Goal: Information Seeking & Learning: Learn about a topic

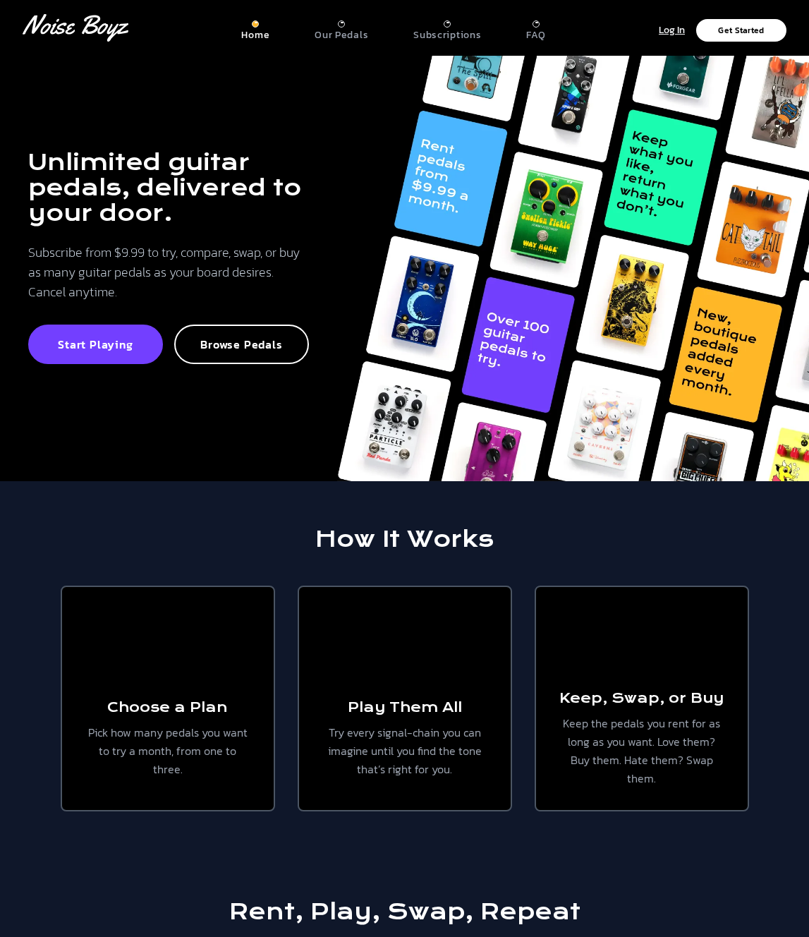
click at [204, 150] on h1 "Unlimited guitar pedals, delivered to your door." at bounding box center [168, 188] width 281 height 76
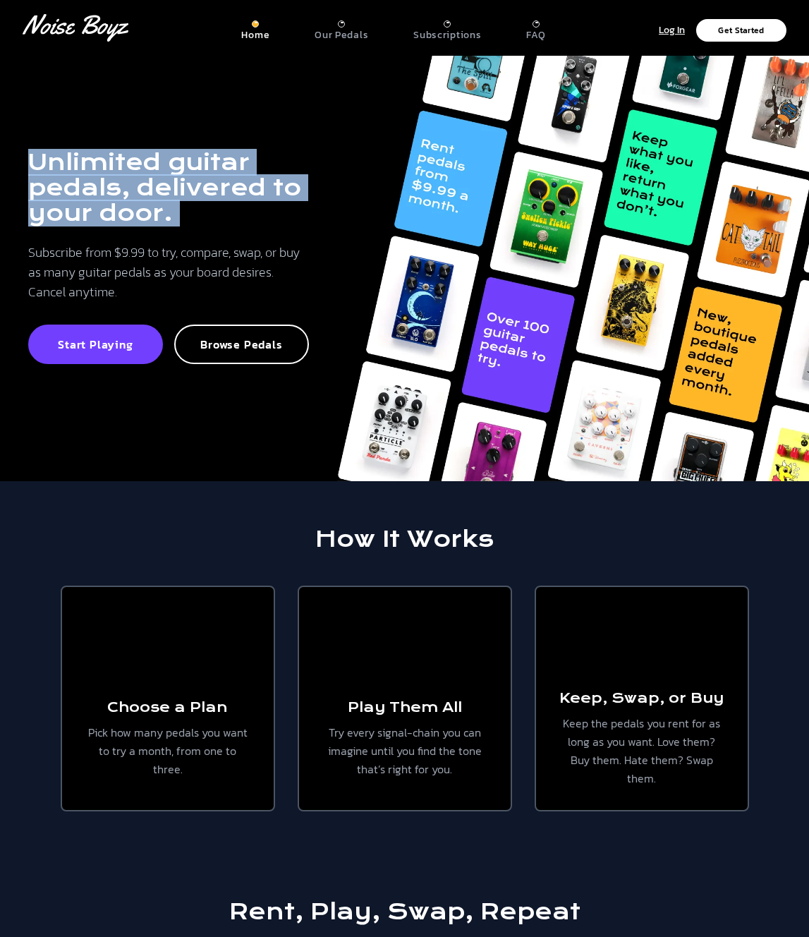
click at [204, 150] on h1 "Unlimited guitar pedals, delivered to your door." at bounding box center [168, 188] width 281 height 76
click at [176, 166] on h1 "Unlimited guitar pedals, delivered to your door." at bounding box center [168, 188] width 281 height 76
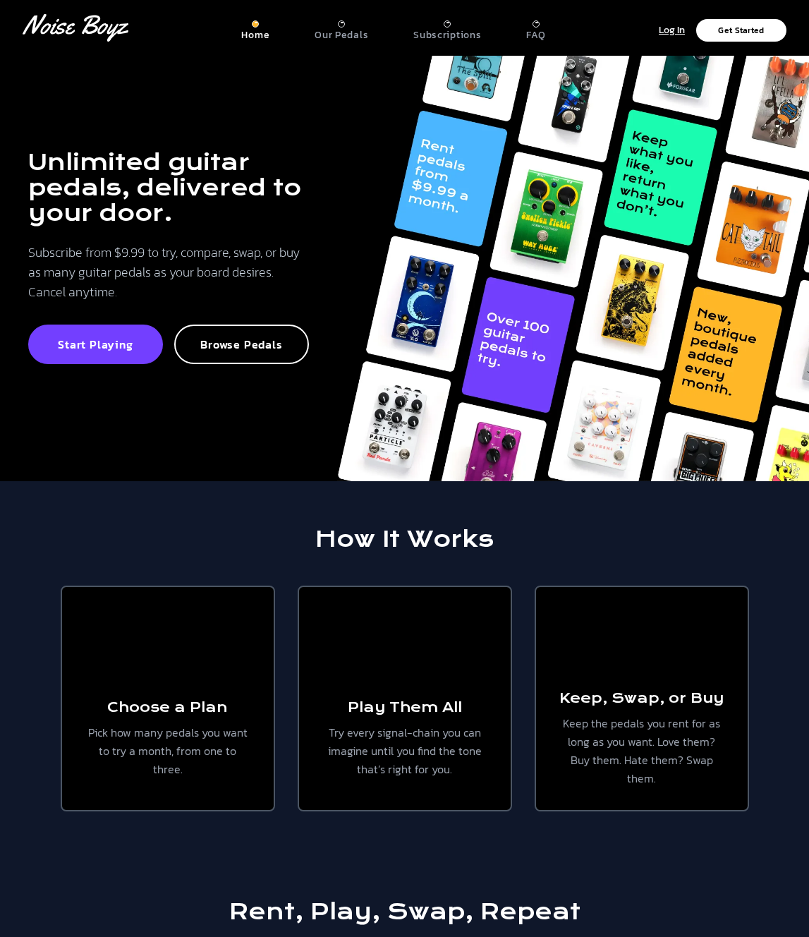
click at [186, 150] on h1 "Unlimited guitar pedals, delivered to your door." at bounding box center [168, 188] width 281 height 76
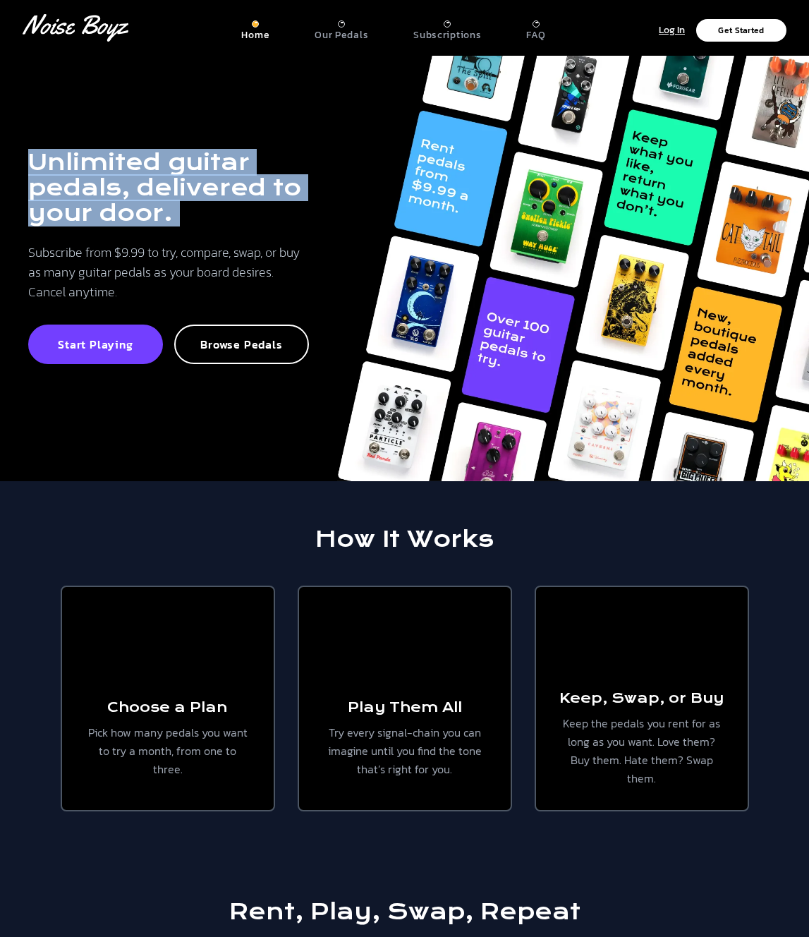
click at [186, 150] on h1 "Unlimited guitar pedals, delivered to your door." at bounding box center [168, 188] width 281 height 76
click at [150, 164] on h1 "Unlimited guitar pedals, delivered to your door." at bounding box center [168, 188] width 281 height 76
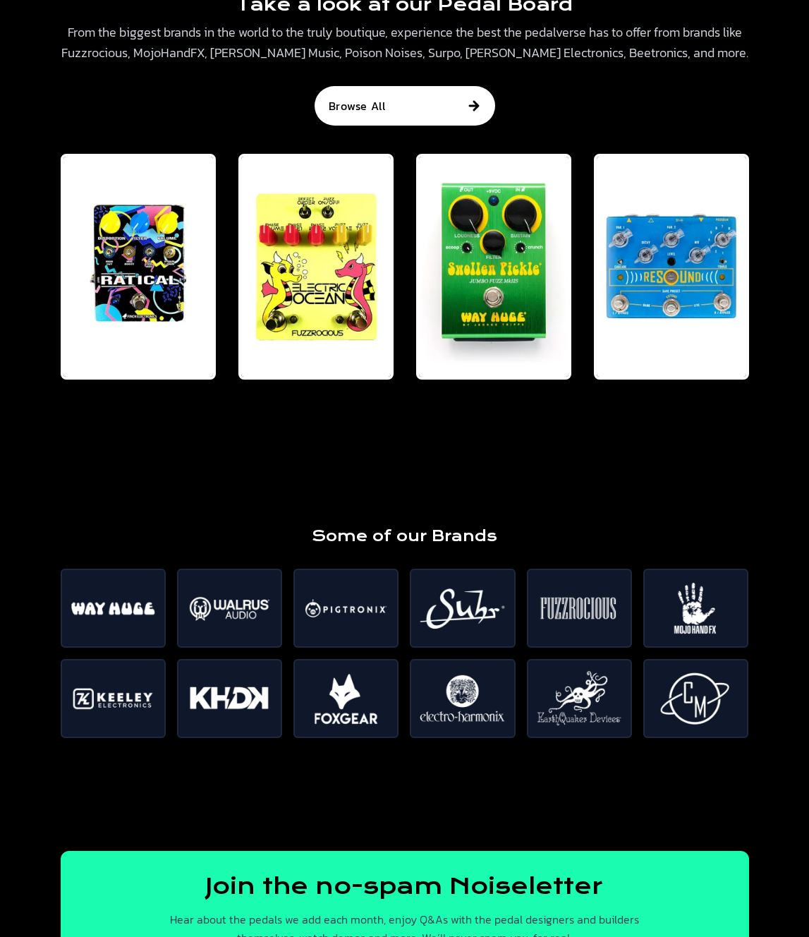
scroll to position [2294, 0]
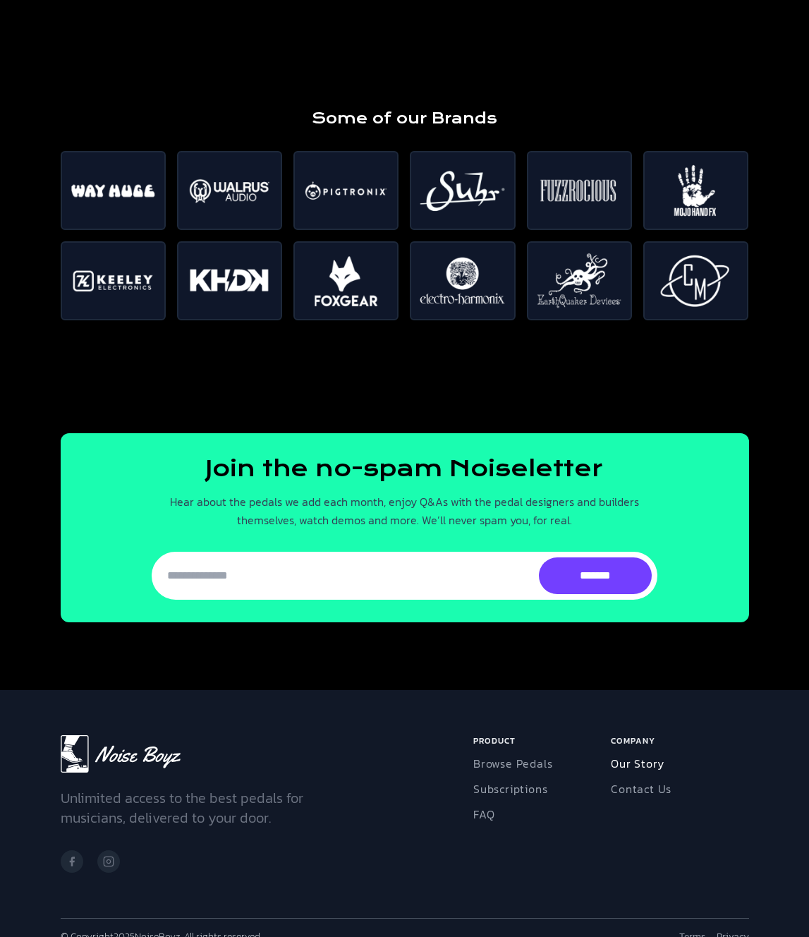
click at [651, 755] on link "Our Story" at bounding box center [637, 763] width 53 height 17
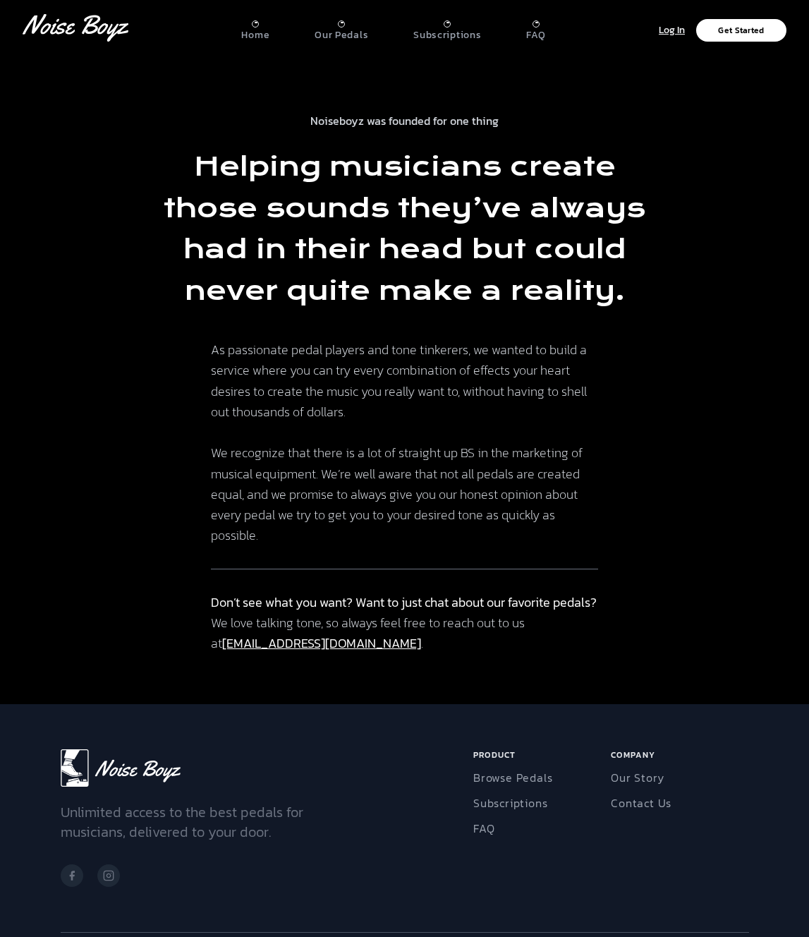
click at [379, 394] on p "As passionate pedal players and tone tinkerers, we wanted to build a service wh…" at bounding box center [404, 442] width 387 height 207
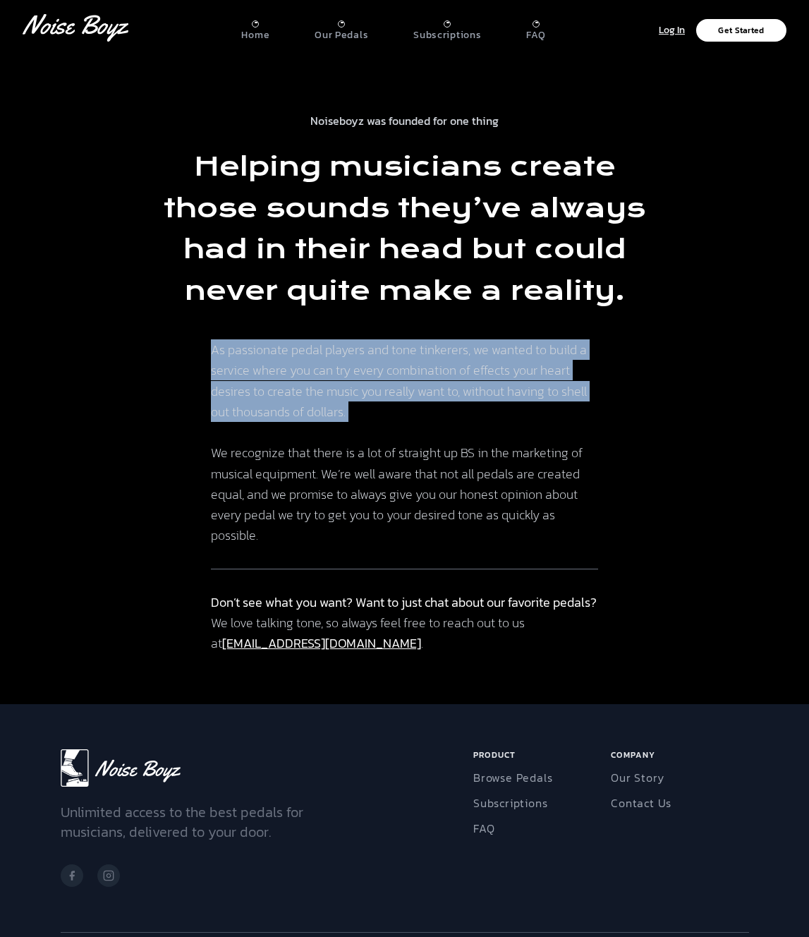
click at [379, 394] on p "As passionate pedal players and tone tinkerers, we wanted to build a service wh…" at bounding box center [404, 442] width 387 height 207
click at [351, 418] on p "As passionate pedal players and tone tinkerers, we wanted to build a service wh…" at bounding box center [404, 442] width 387 height 207
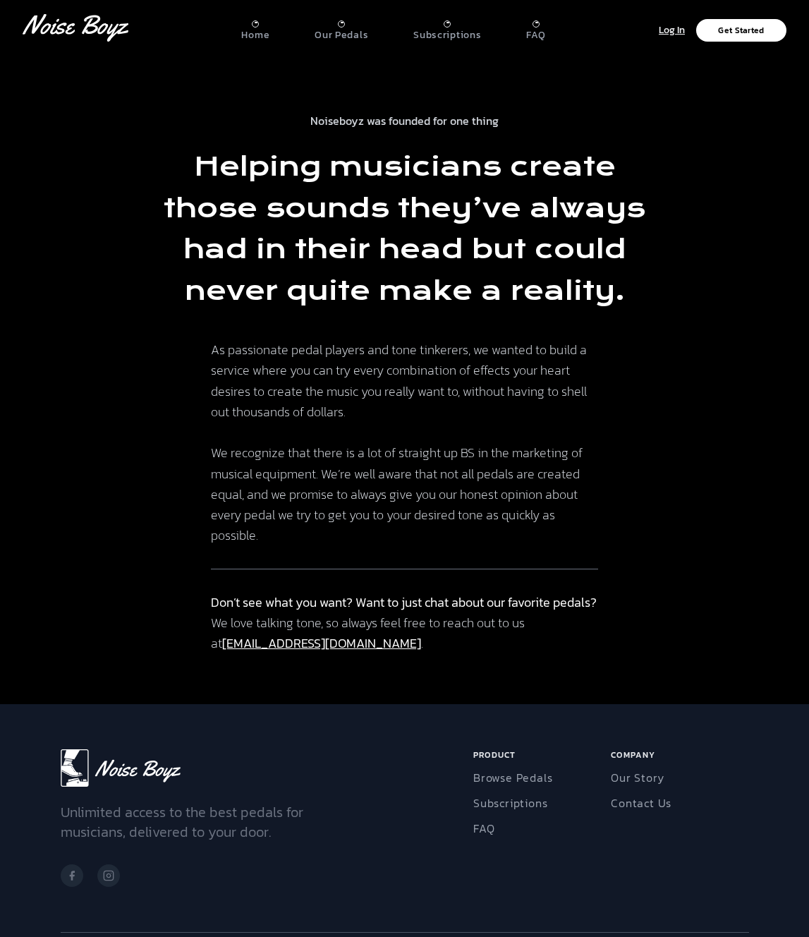
click at [353, 376] on p "As passionate pedal players and tone tinkerers, we wanted to build a service wh…" at bounding box center [404, 442] width 387 height 207
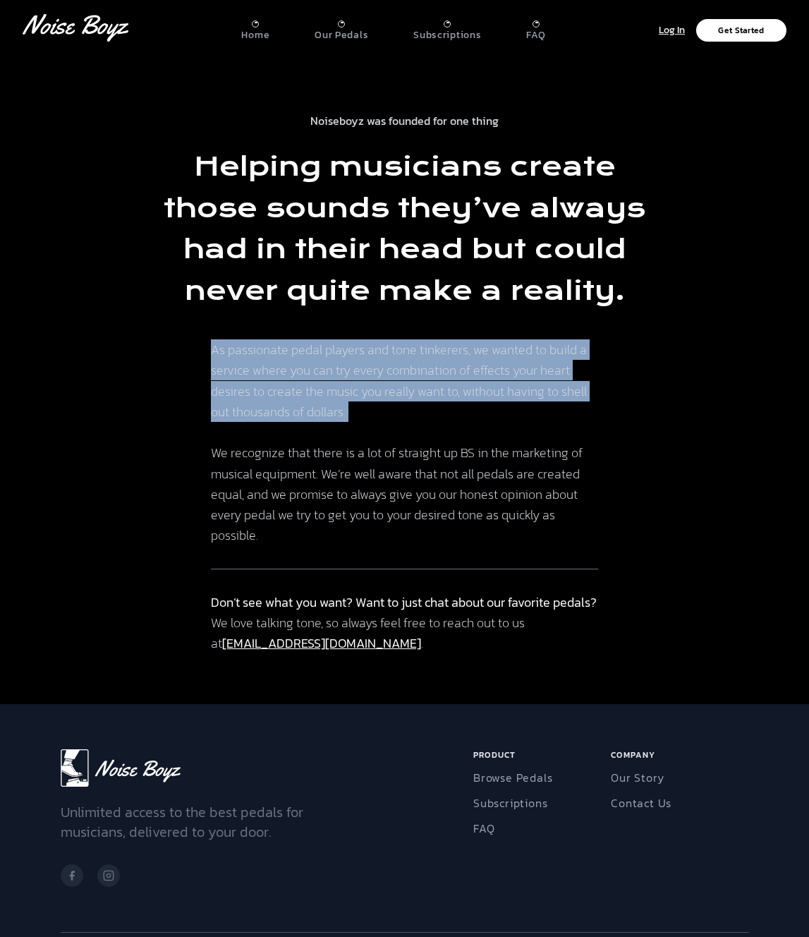
click at [353, 376] on p "As passionate pedal players and tone tinkerers, we wanted to build a service wh…" at bounding box center [404, 442] width 387 height 207
click at [328, 390] on p "As passionate pedal players and tone tinkerers, we wanted to build a service wh…" at bounding box center [404, 442] width 387 height 207
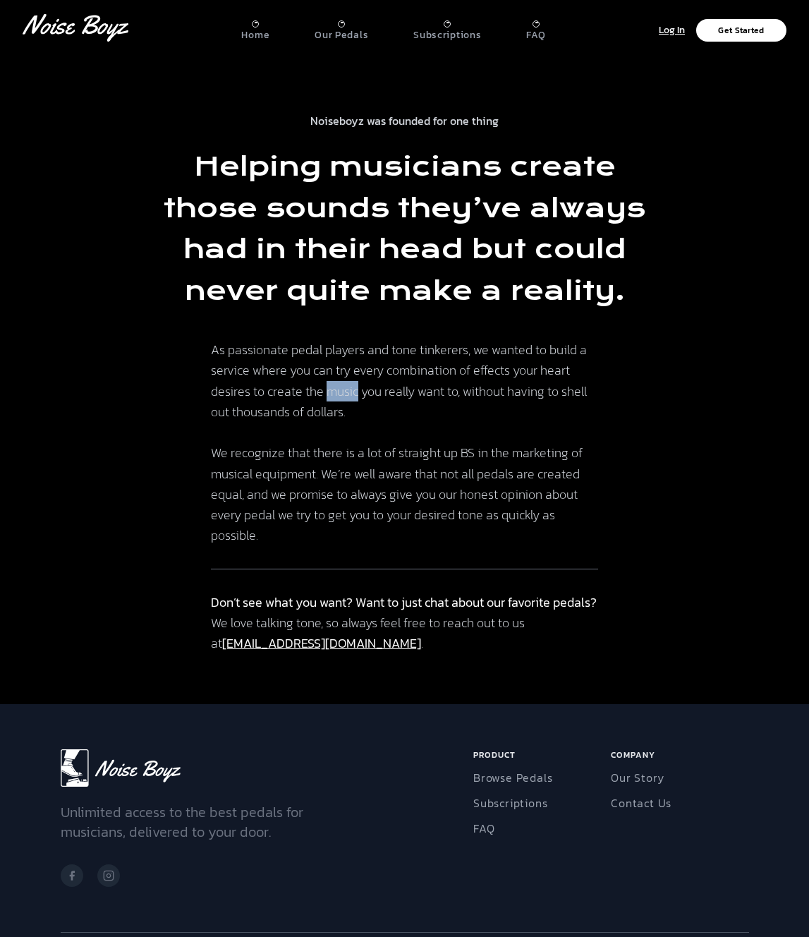
click at [328, 390] on p "As passionate pedal players and tone tinkerers, we wanted to build a service wh…" at bounding box center [404, 442] width 387 height 207
click at [351, 478] on p "As passionate pedal players and tone tinkerers, we wanted to build a service wh…" at bounding box center [404, 442] width 387 height 207
click at [652, 811] on link "Contact Us" at bounding box center [641, 802] width 61 height 17
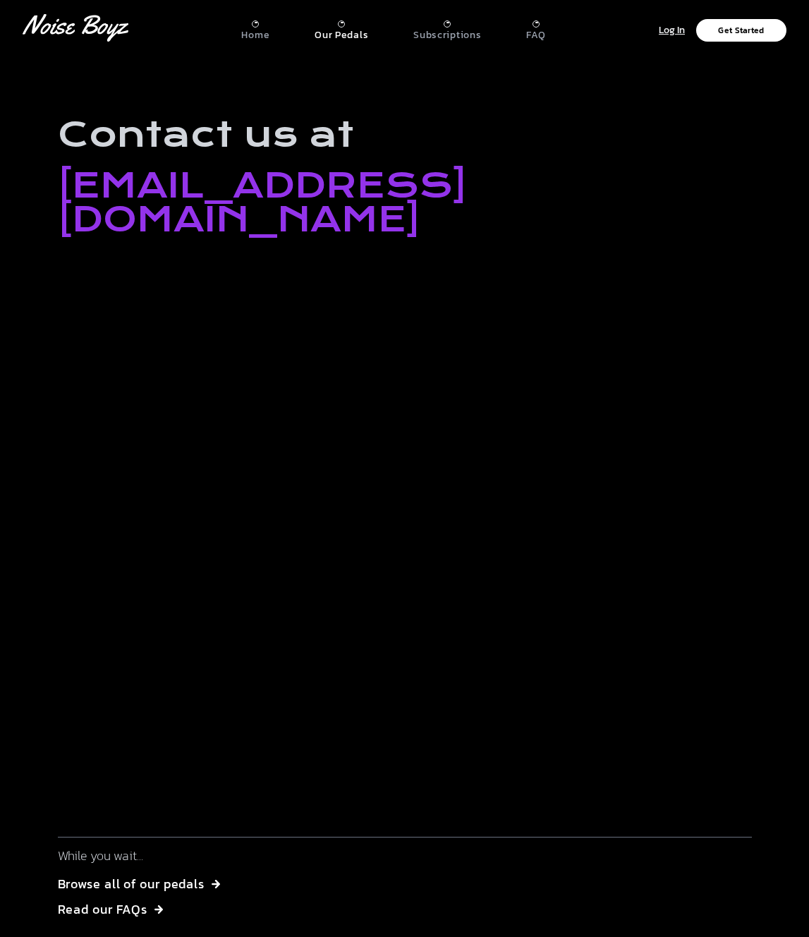
click at [351, 30] on p "Our Pedals" at bounding box center [342, 35] width 54 height 13
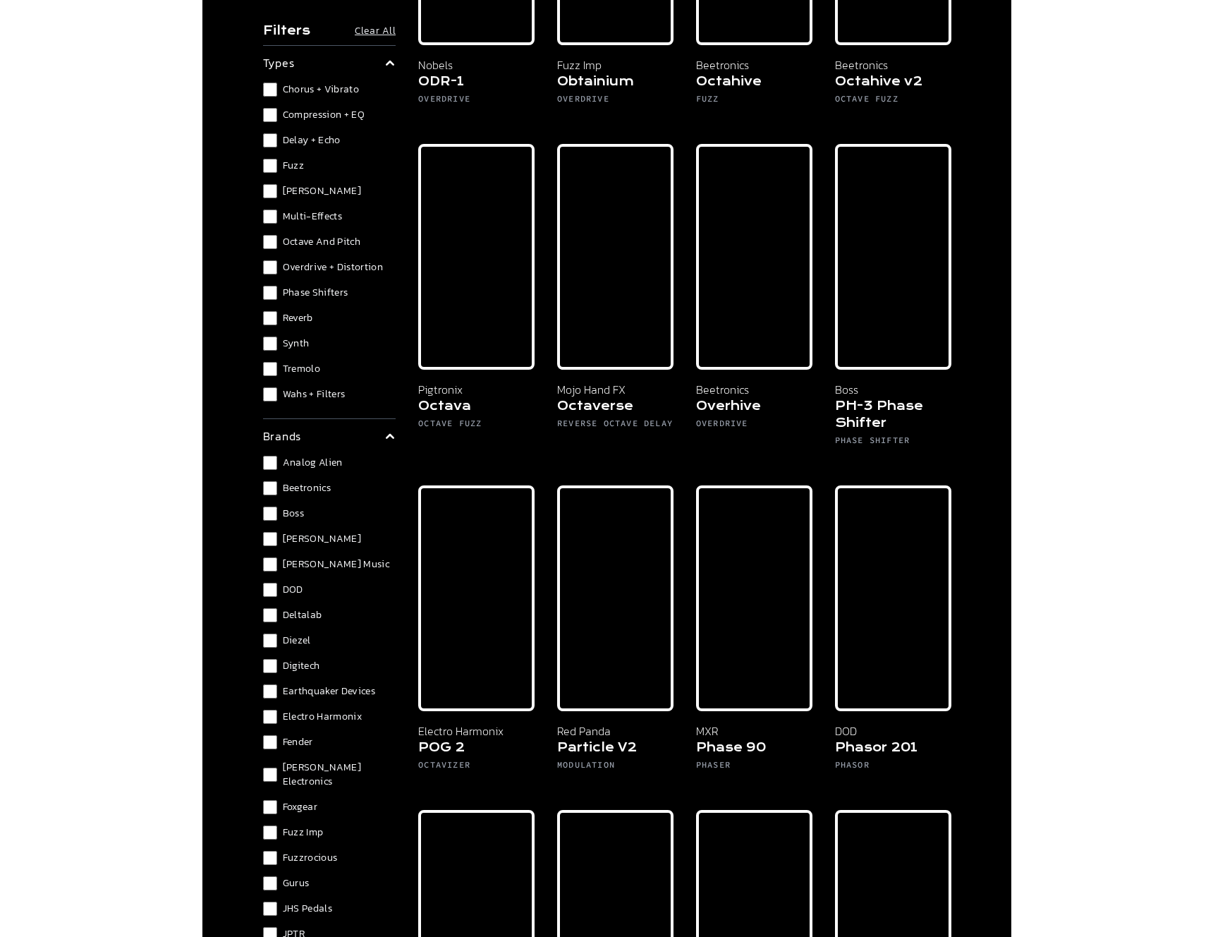
scroll to position [5631, 0]
